Goal: Find specific page/section

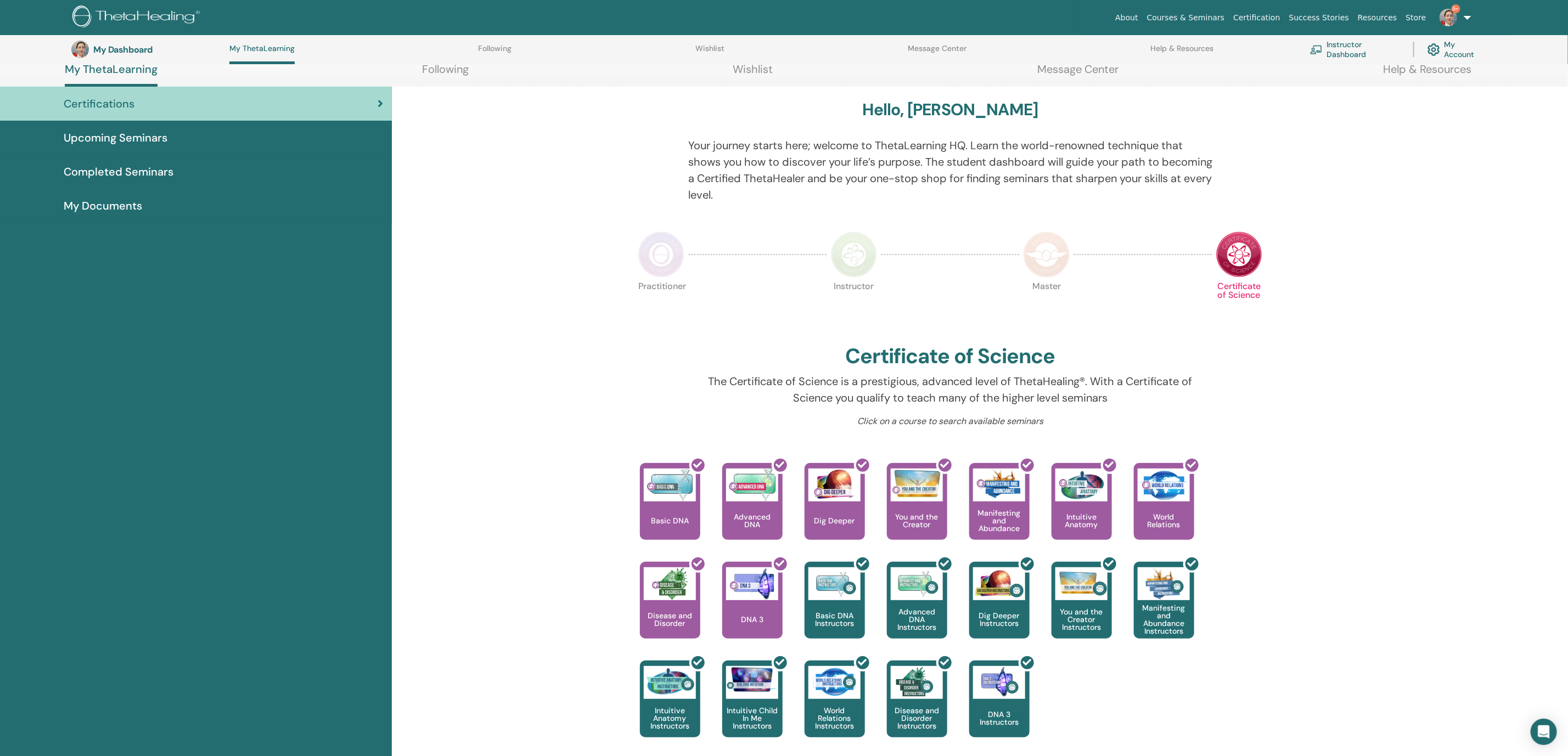
scroll to position [111, 0]
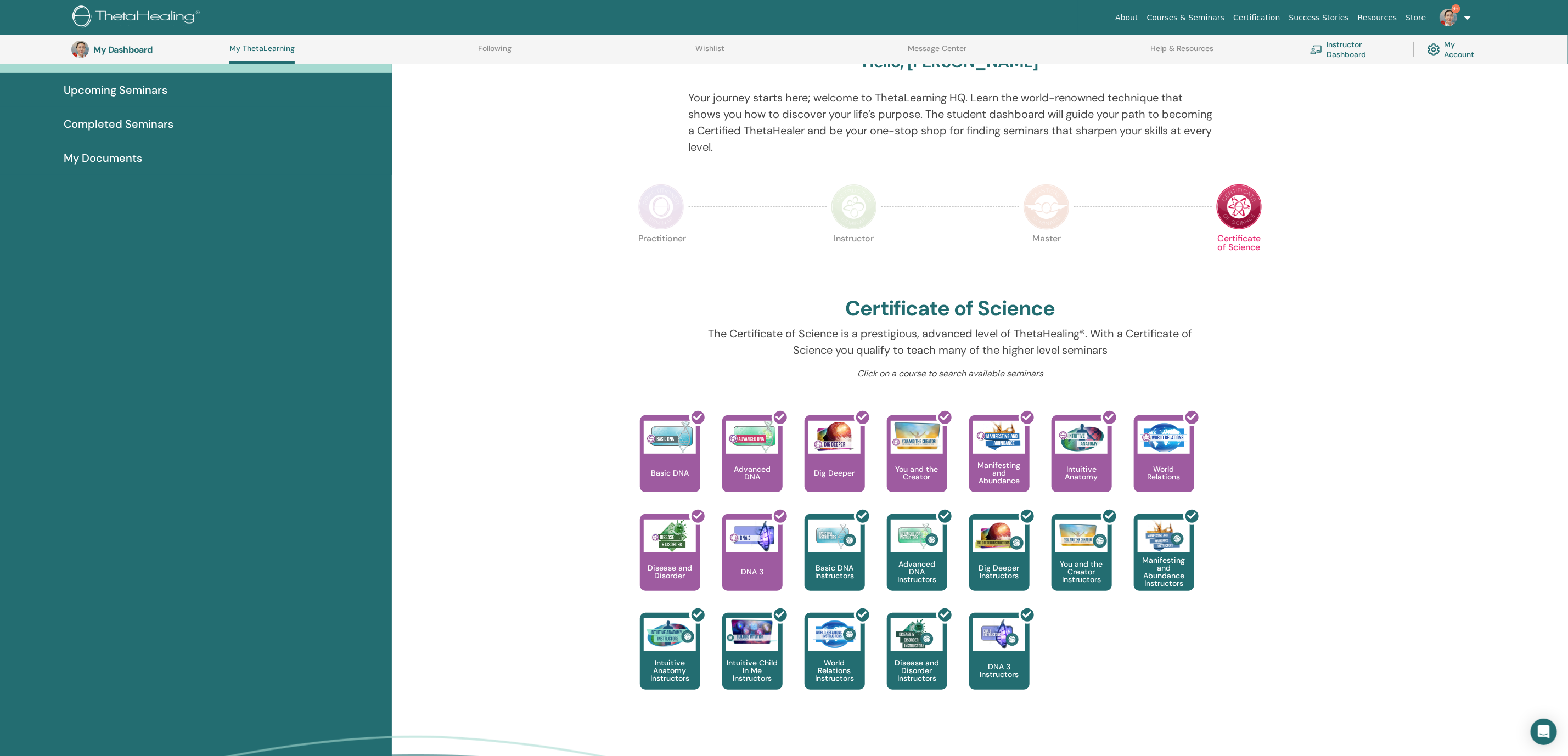
click at [847, 215] on img at bounding box center [854, 207] width 46 height 46
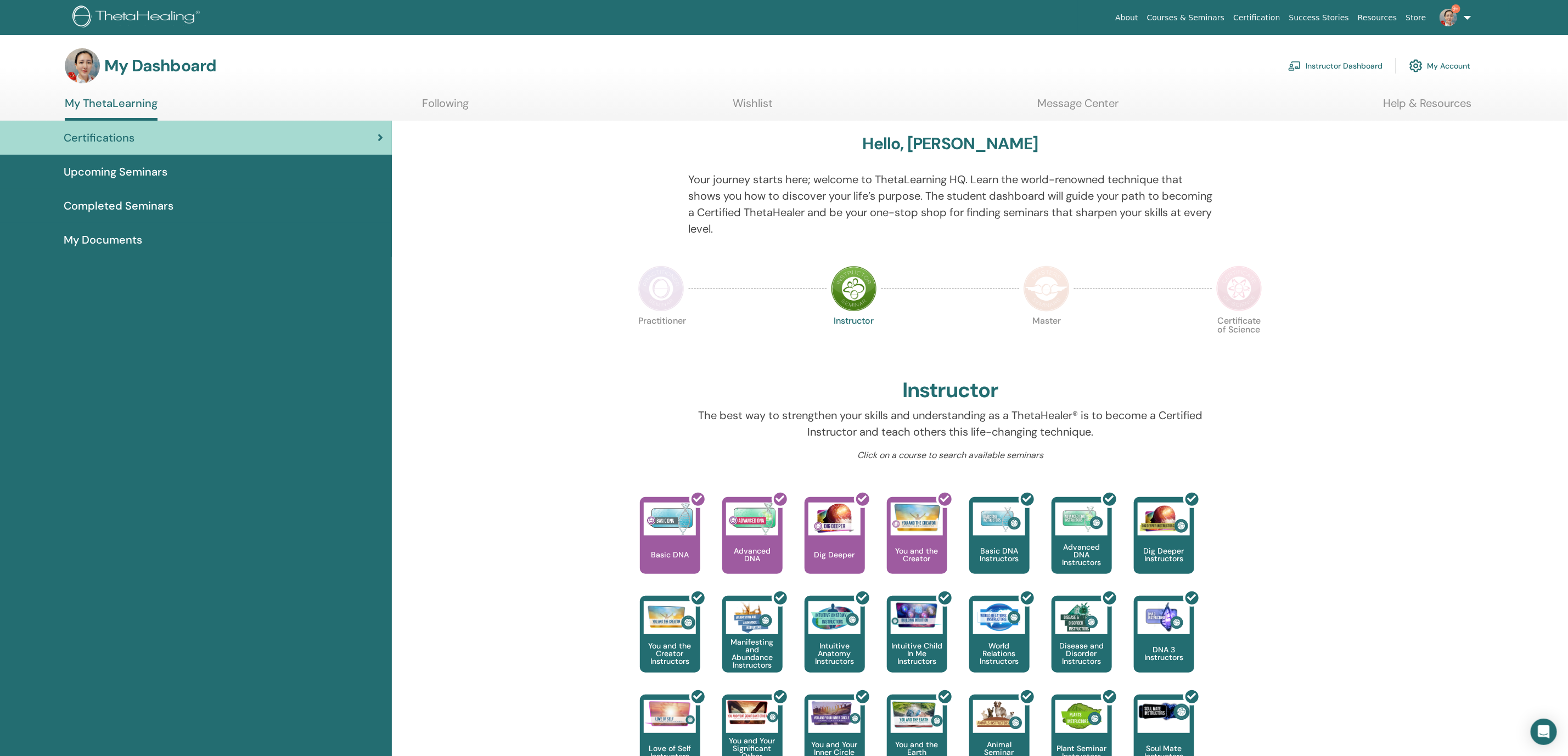
click at [1343, 64] on link "Instructor Dashboard" at bounding box center [1335, 65] width 94 height 24
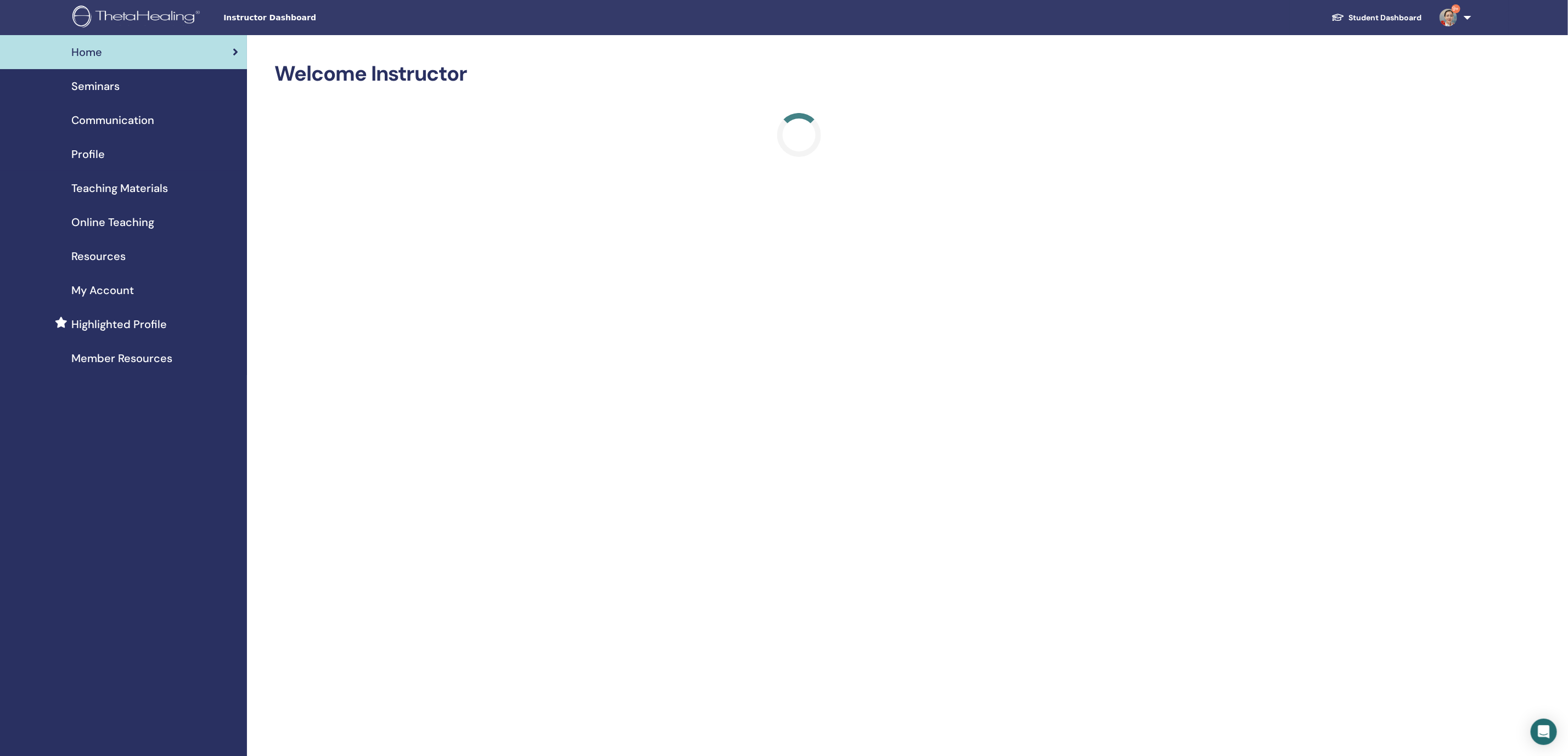
click at [97, 147] on span "Profile" at bounding box center [88, 154] width 34 height 17
